Goal: Navigation & Orientation: Find specific page/section

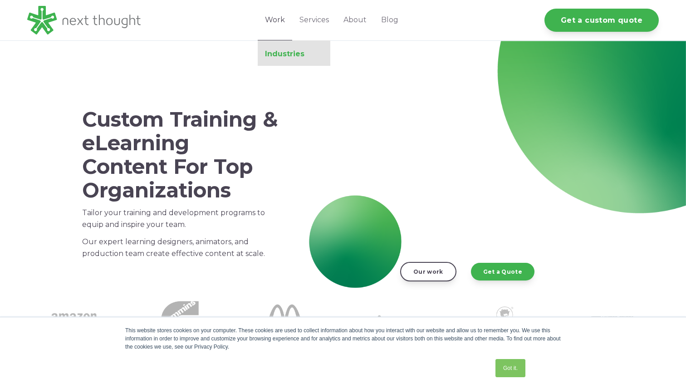
click at [293, 53] on link "Industries" at bounding box center [294, 53] width 73 height 9
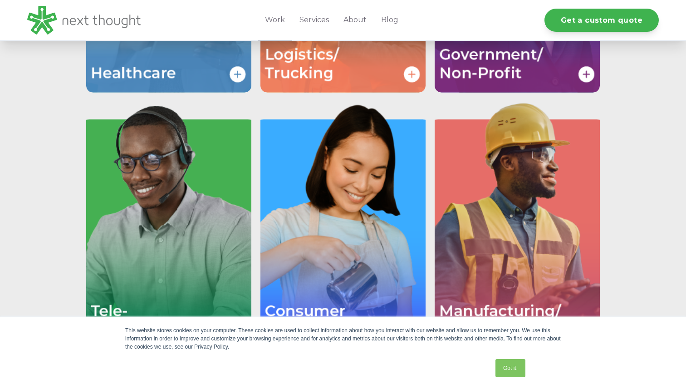
scroll to position [1613, 0]
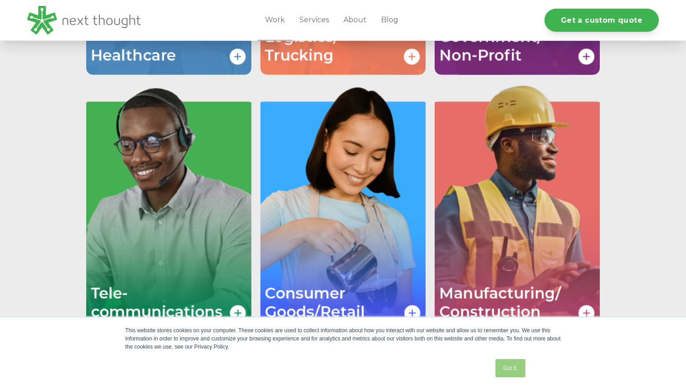
click at [511, 371] on link "Got it." at bounding box center [510, 368] width 30 height 18
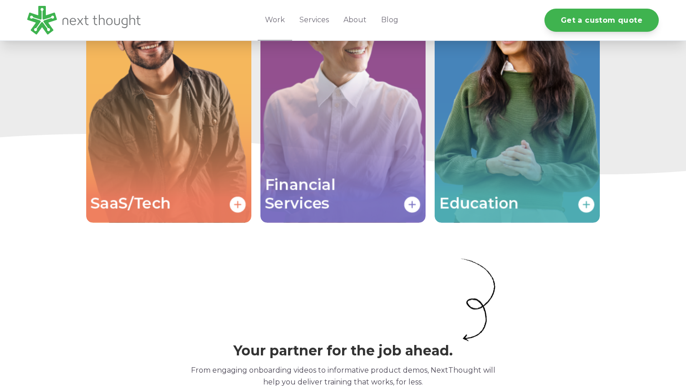
scroll to position [2055, 0]
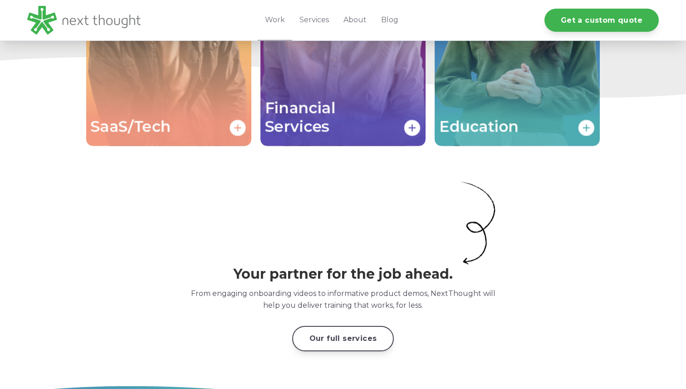
click at [186, 78] on img "Image grid with {{ image_count }} images." at bounding box center [168, 22] width 165 height 248
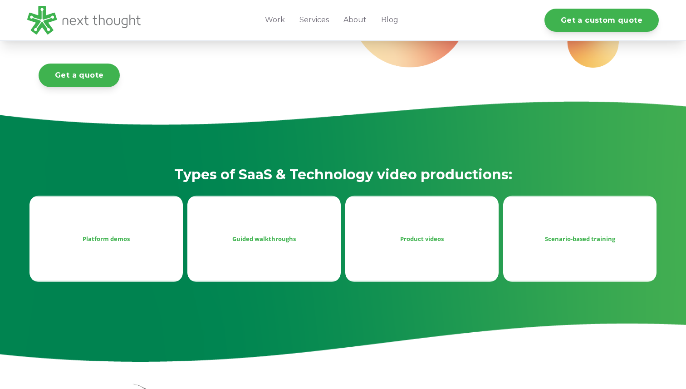
scroll to position [288, 0]
